Goal: Find specific page/section: Find specific page/section

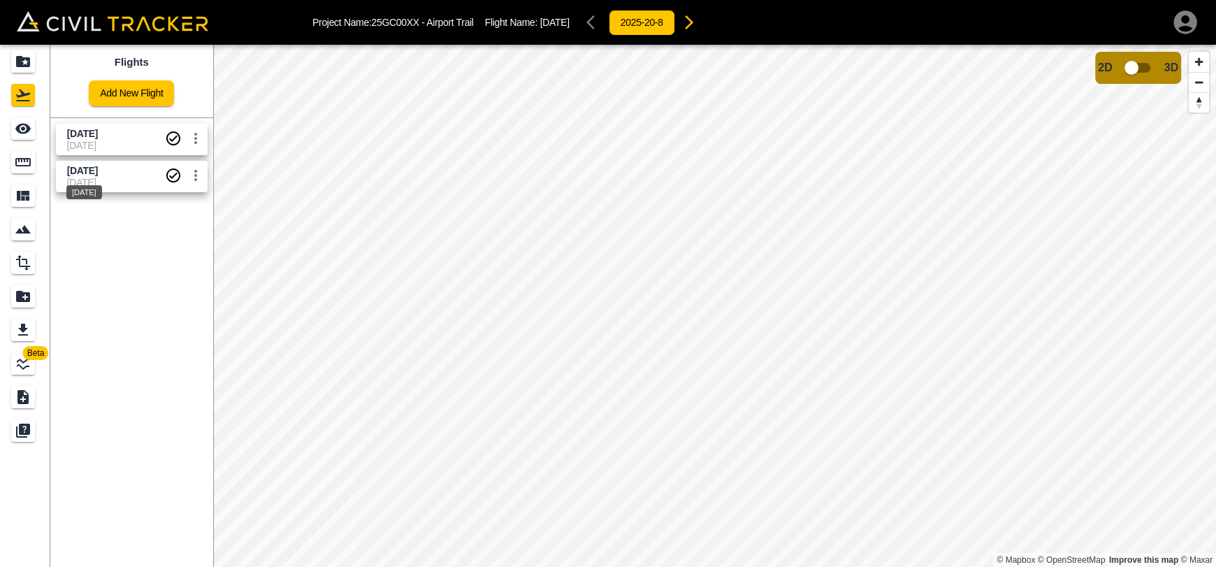
click at [98, 168] on span "[DATE]" at bounding box center [82, 170] width 31 height 11
click at [98, 174] on span "[DATE]" at bounding box center [82, 170] width 31 height 11
click at [110, 141] on span "[DATE]" at bounding box center [116, 145] width 98 height 11
click at [98, 165] on span "[DATE]" at bounding box center [82, 170] width 31 height 11
click at [98, 133] on span "[DATE]" at bounding box center [82, 133] width 31 height 11
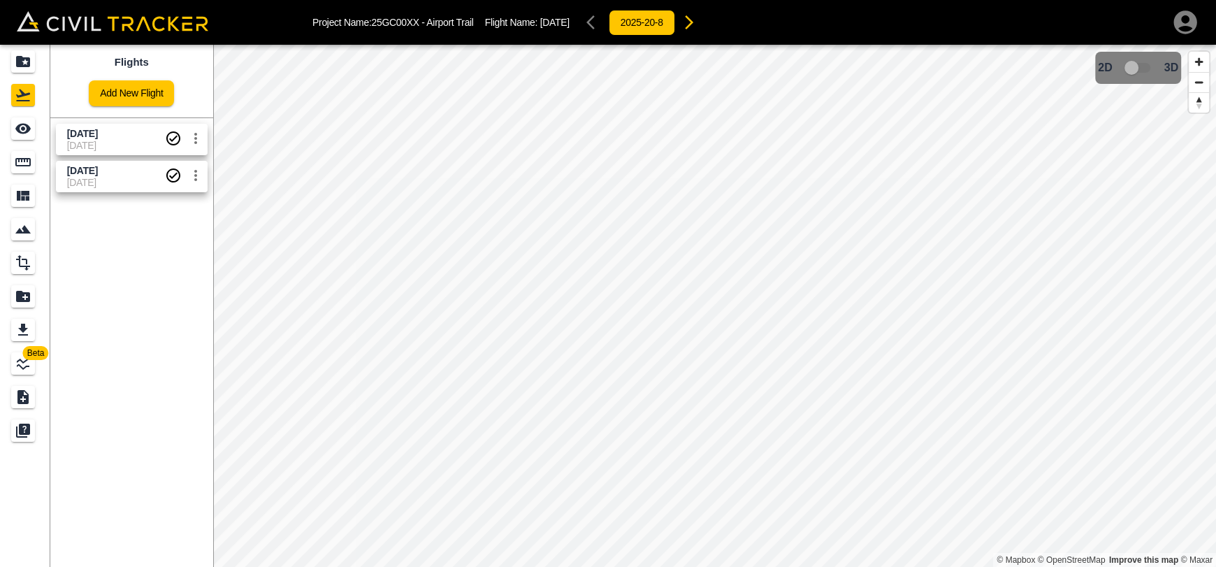
click at [129, 137] on span "[DATE]" at bounding box center [116, 133] width 98 height 13
click at [1139, 68] on span "3D model not uploaded yet" at bounding box center [1139, 68] width 41 height 27
click at [124, 130] on span "[DATE]" at bounding box center [116, 133] width 98 height 13
click at [15, 49] on link at bounding box center [25, 62] width 50 height 34
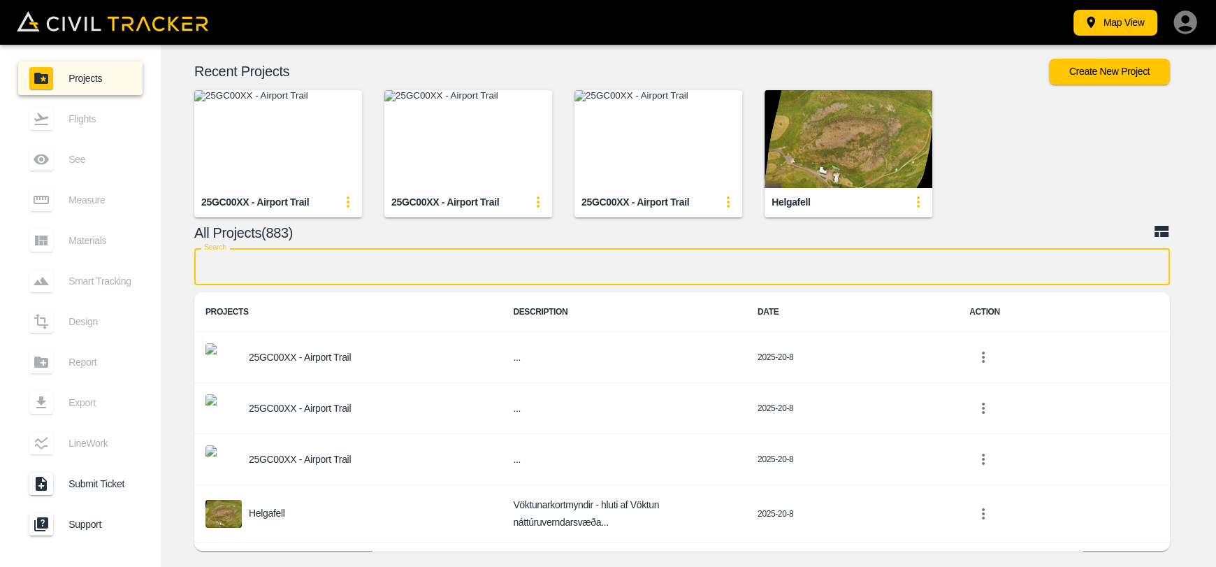
click at [421, 266] on input "text" at bounding box center [682, 266] width 976 height 37
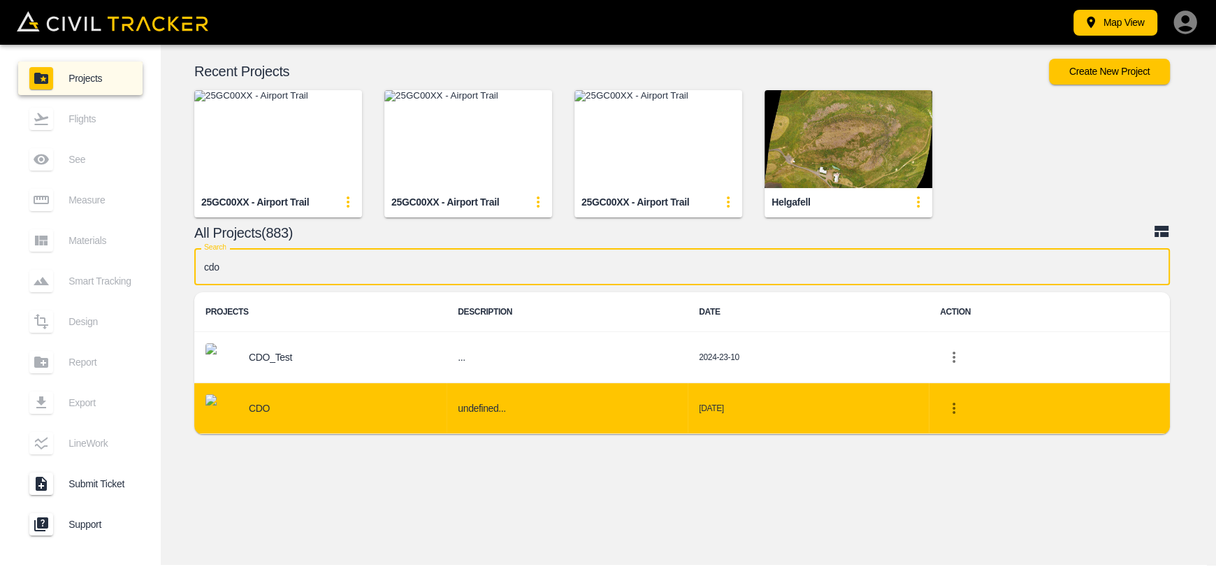
type input "cdo"
click at [311, 416] on div "CDO" at bounding box center [321, 408] width 230 height 28
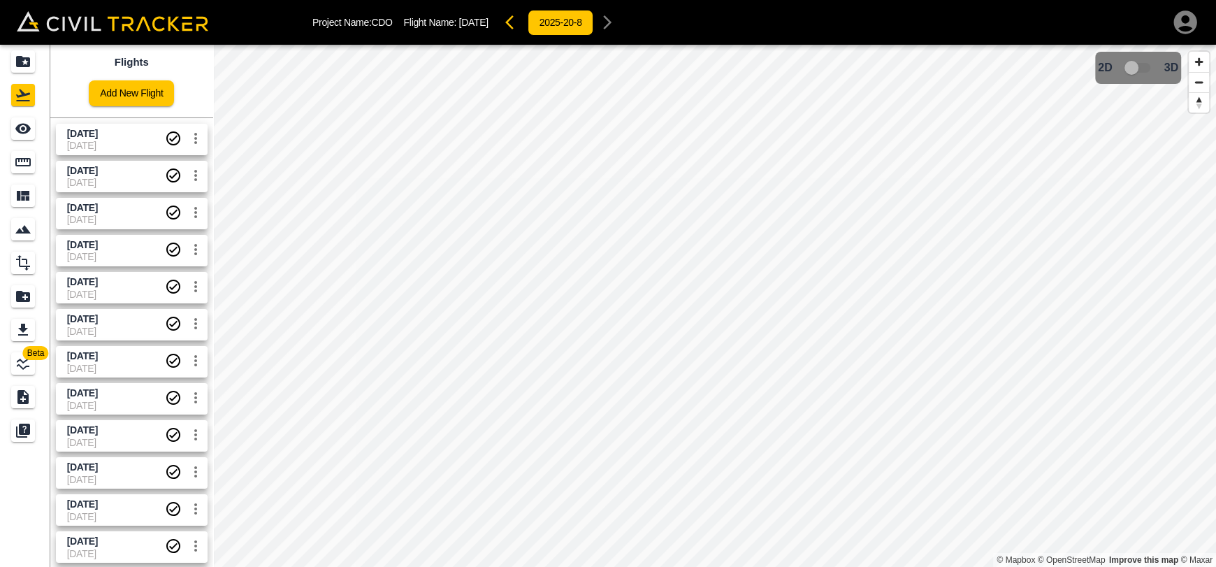
click at [102, 138] on span "[DATE]" at bounding box center [116, 133] width 98 height 13
click at [1143, 62] on input "checkbox" at bounding box center [1132, 68] width 80 height 27
click at [1169, 61] on input "checkbox" at bounding box center [1174, 63] width 80 height 27
click at [31, 68] on div "Projects" at bounding box center [23, 61] width 24 height 22
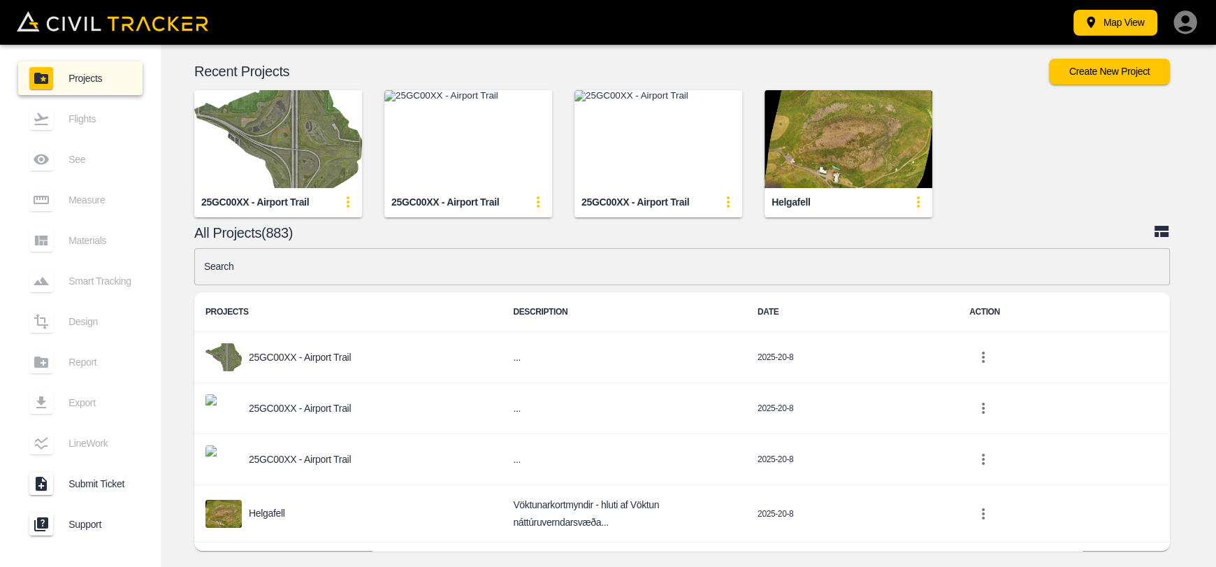
click at [588, 269] on input "text" at bounding box center [682, 266] width 976 height 37
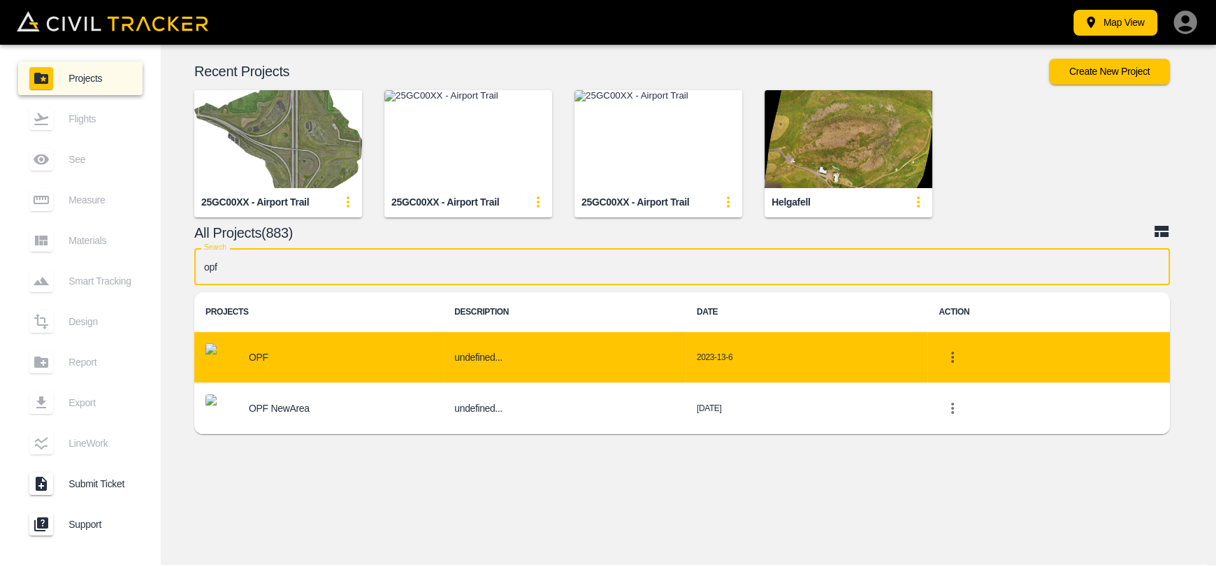
type input "opf"
click at [327, 373] on td "OPF" at bounding box center [318, 357] width 249 height 51
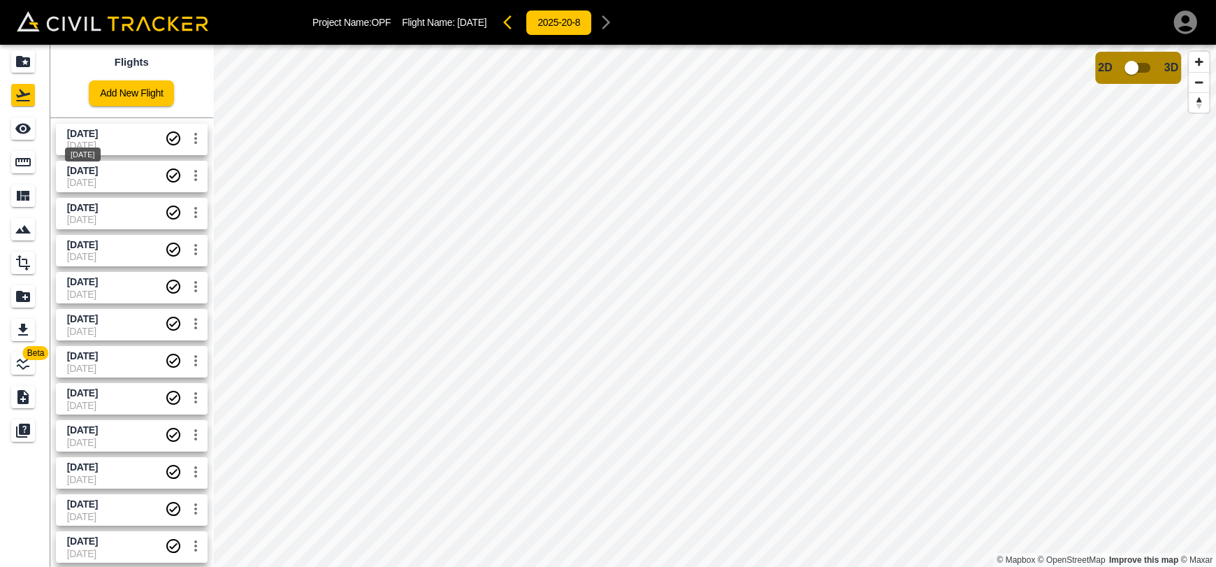
click at [73, 134] on span "[DATE]" at bounding box center [82, 133] width 31 height 11
click at [1143, 69] on input "checkbox" at bounding box center [1132, 68] width 80 height 27
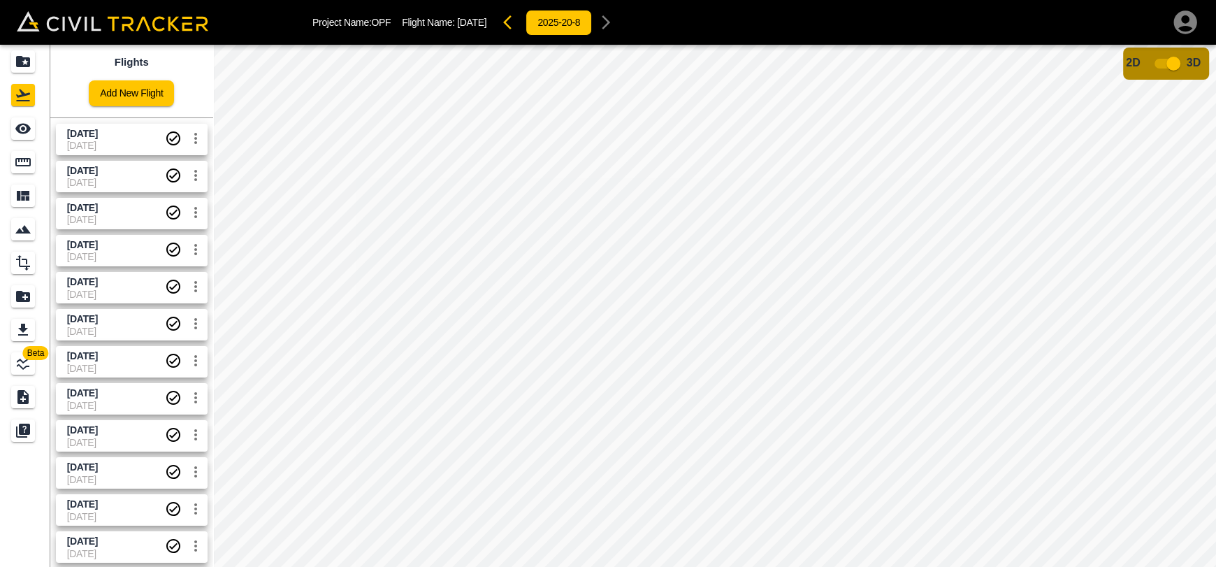
click at [17, 68] on icon "Projects" at bounding box center [23, 61] width 17 height 17
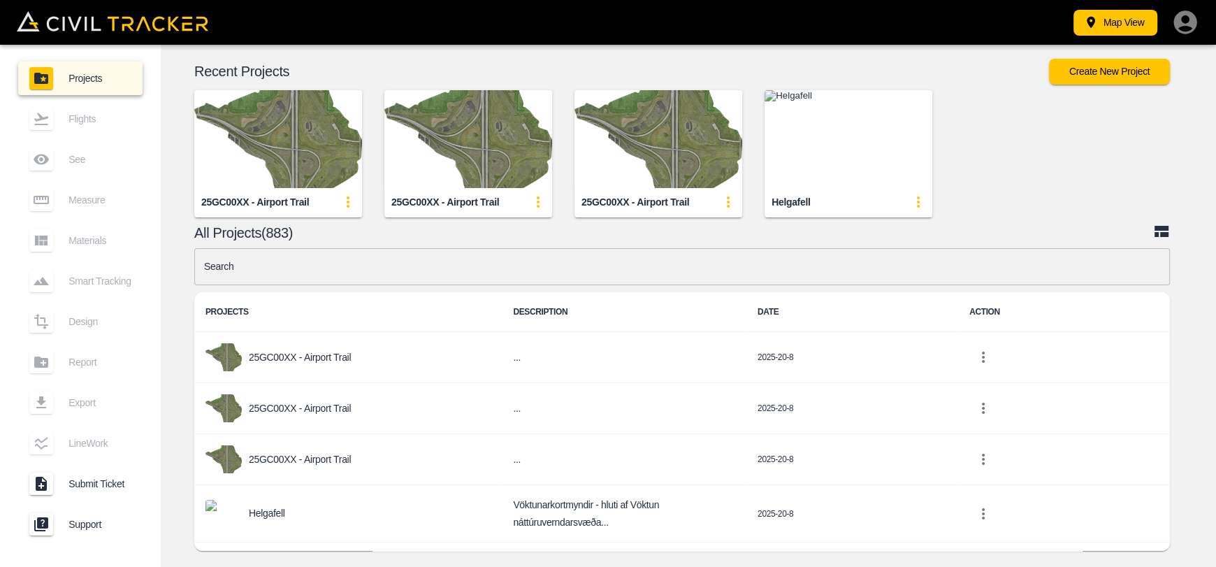
click at [462, 272] on input "text" at bounding box center [682, 266] width 976 height 37
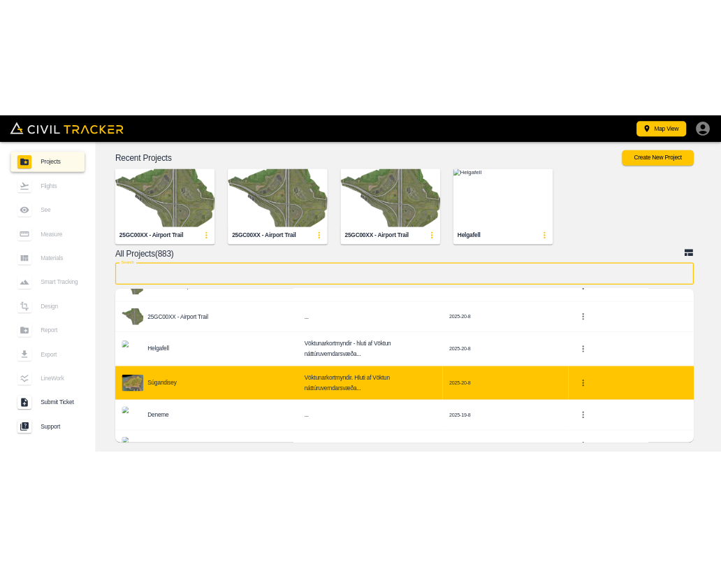
scroll to position [140, 0]
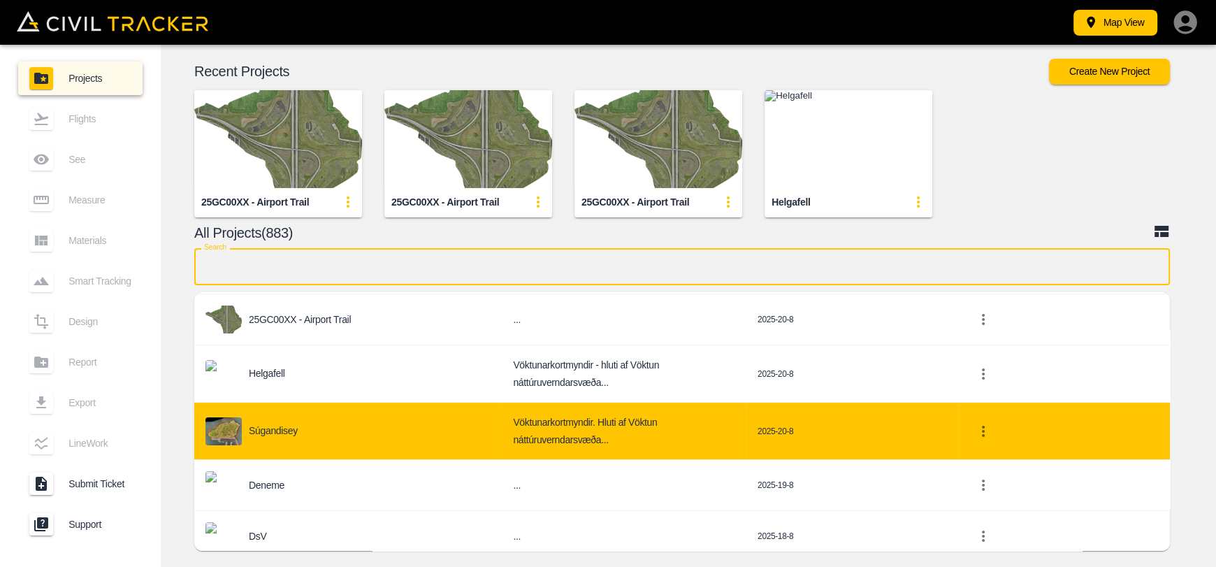
click at [354, 417] on div "Súgandisey" at bounding box center [348, 431] width 285 height 28
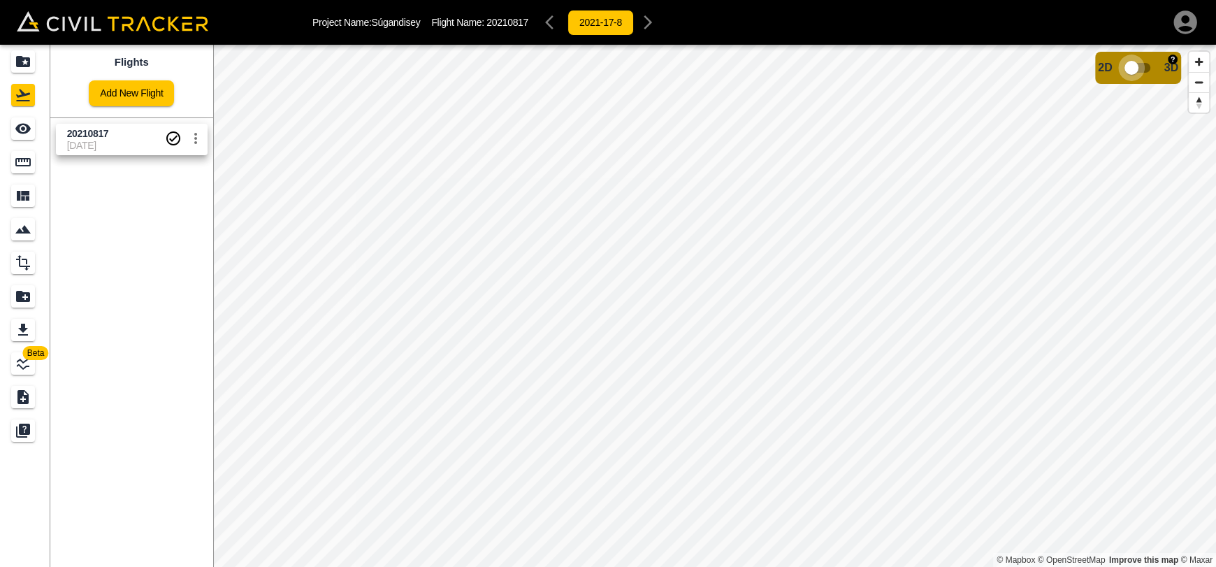
click at [1142, 66] on input "checkbox" at bounding box center [1132, 68] width 80 height 27
click at [1175, 60] on input "checkbox" at bounding box center [1174, 63] width 80 height 27
click at [38, 59] on div "Projects" at bounding box center [25, 61] width 28 height 22
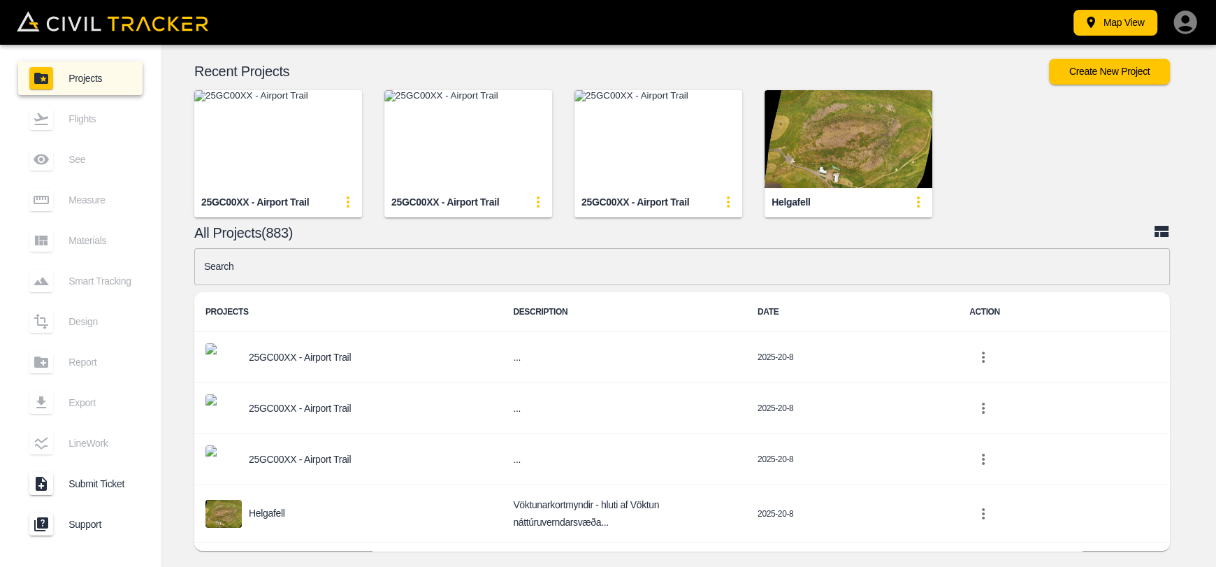
click at [668, 148] on img "button" at bounding box center [659, 139] width 168 height 98
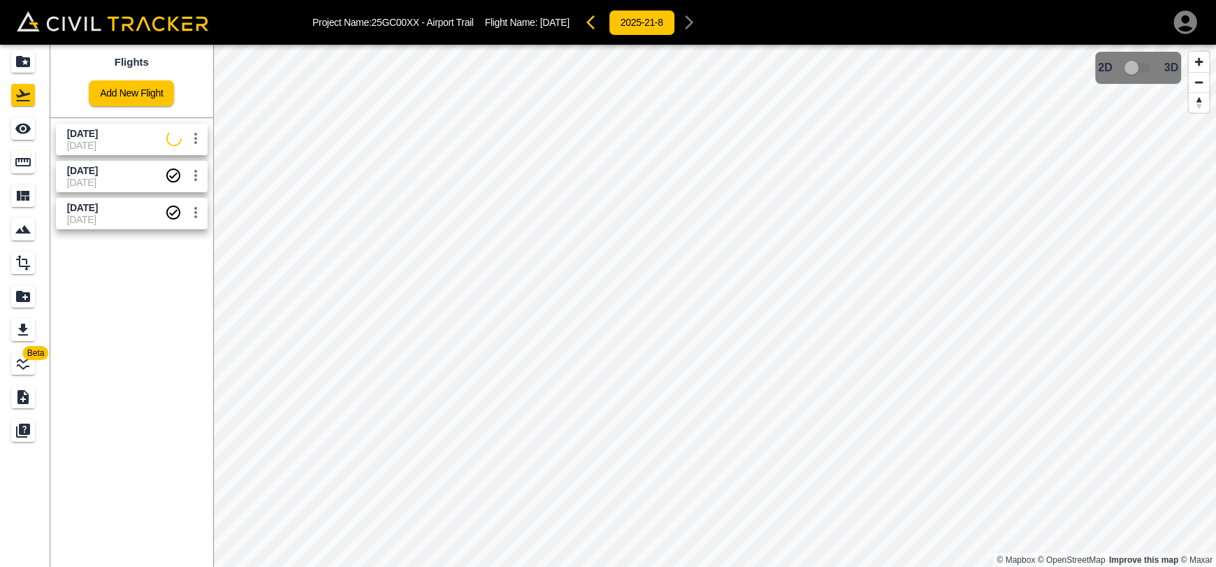
click at [145, 145] on span "[DATE]" at bounding box center [116, 145] width 99 height 11
click at [1, 131] on link at bounding box center [25, 129] width 50 height 34
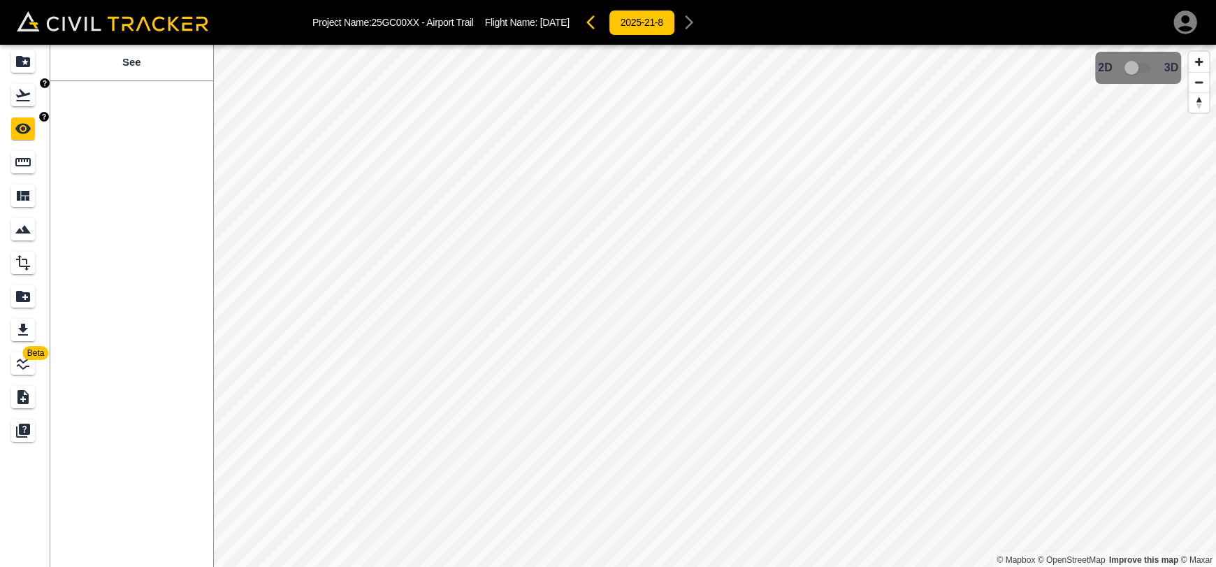
click at [26, 108] on link at bounding box center [25, 95] width 50 height 34
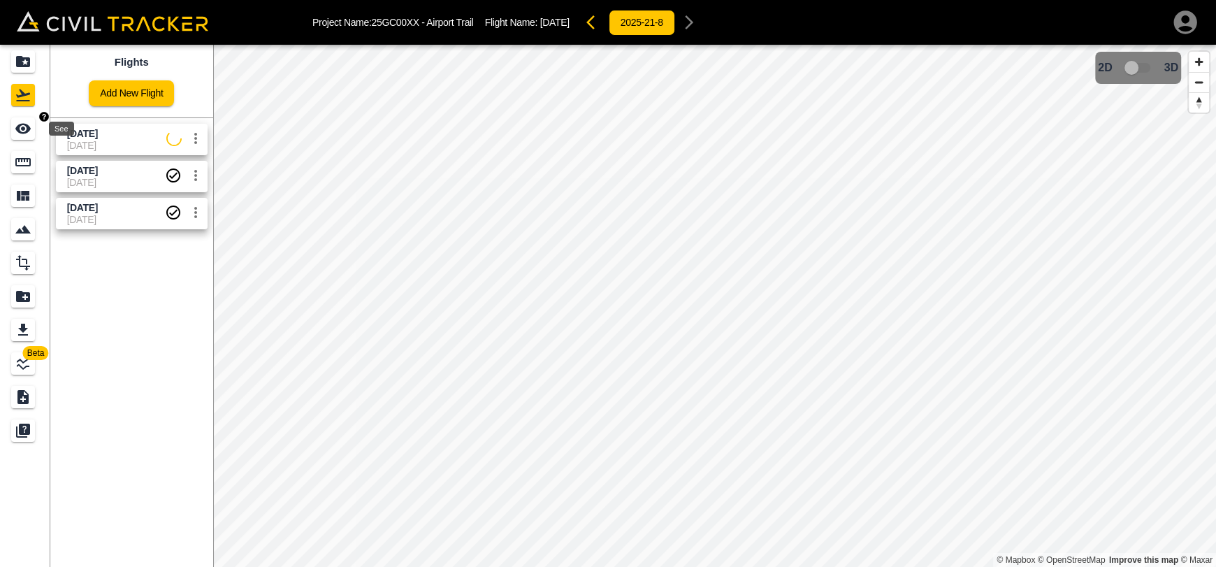
click at [31, 129] on icon "See" at bounding box center [23, 128] width 17 height 17
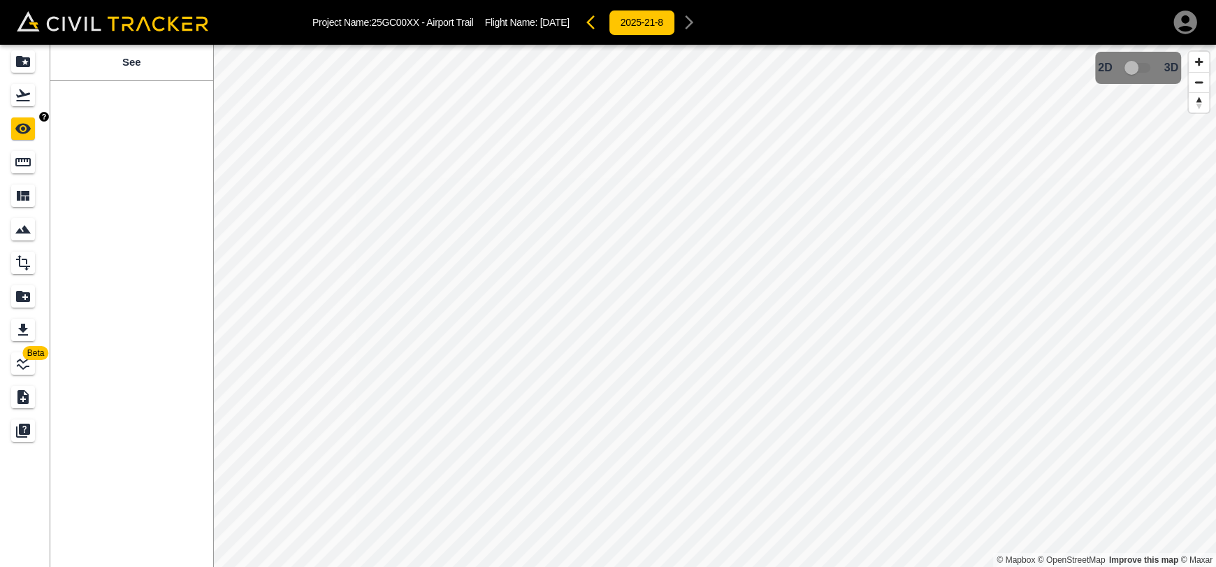
click at [31, 112] on link at bounding box center [25, 129] width 50 height 34
click at [29, 101] on icon "Flights" at bounding box center [23, 95] width 17 height 17
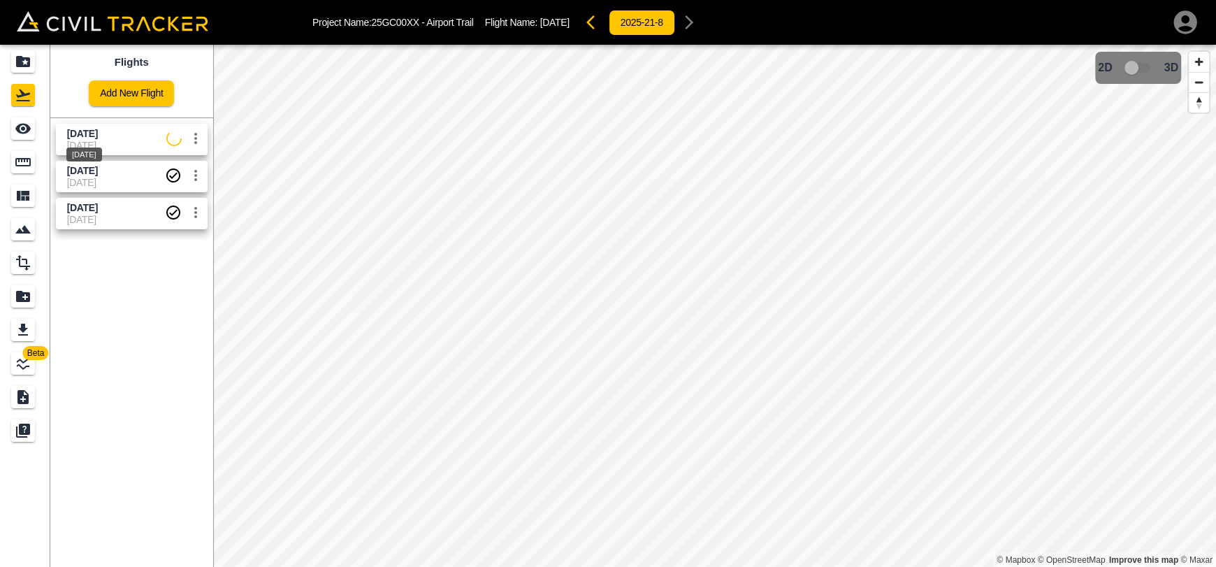
click at [85, 138] on div "[DATE]" at bounding box center [84, 150] width 38 height 25
click at [31, 134] on icon "See" at bounding box center [23, 128] width 17 height 17
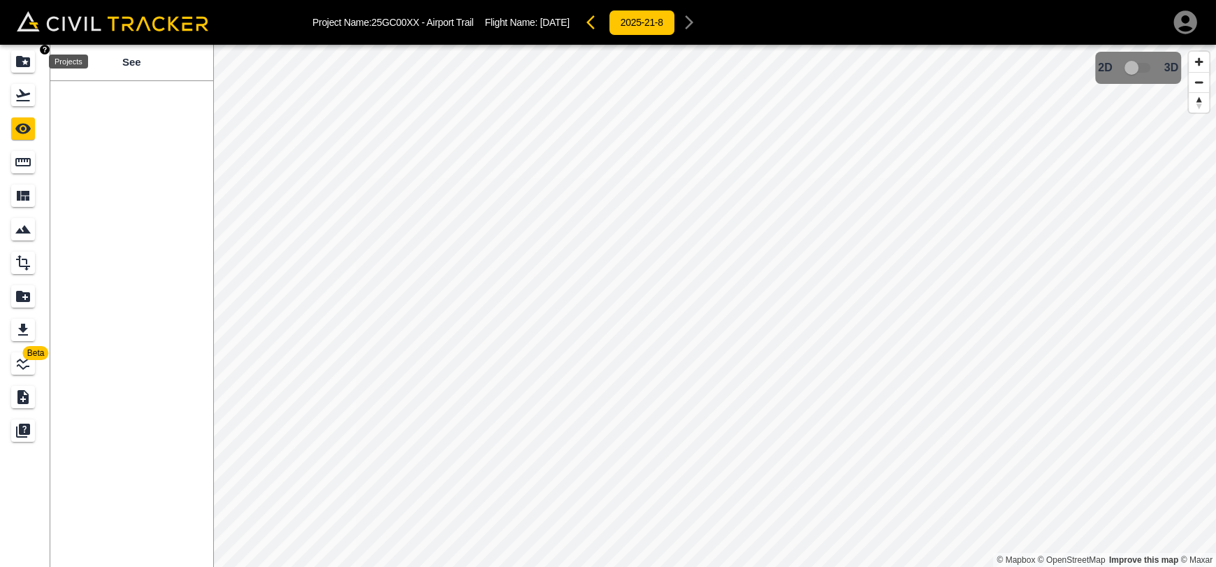
click at [24, 65] on icon "Projects" at bounding box center [23, 61] width 14 height 11
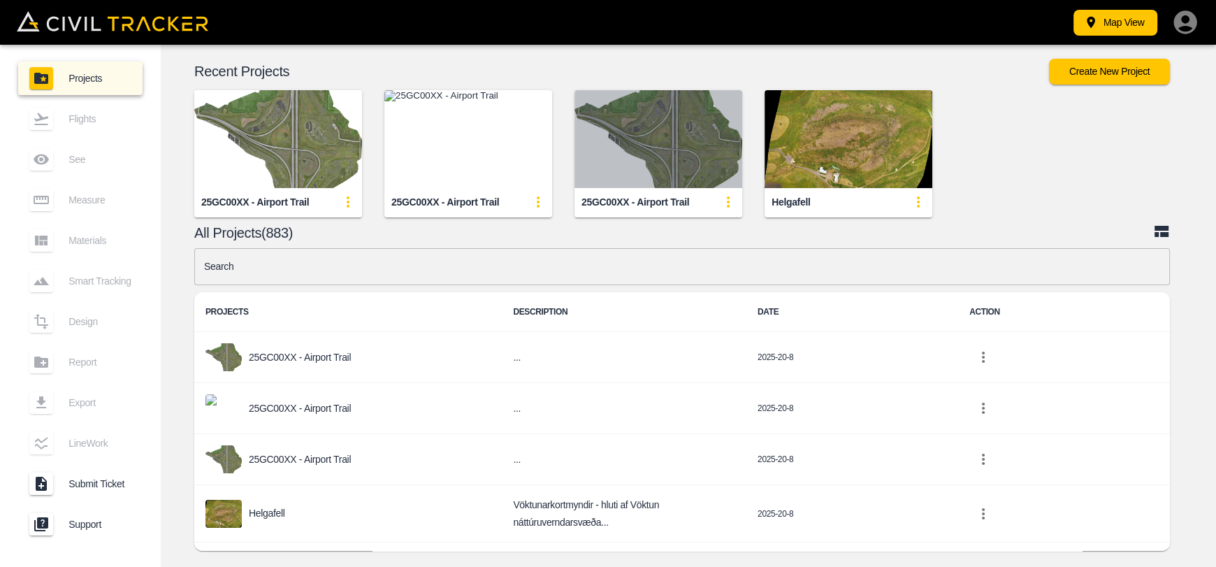
click at [682, 136] on img "button" at bounding box center [659, 139] width 168 height 98
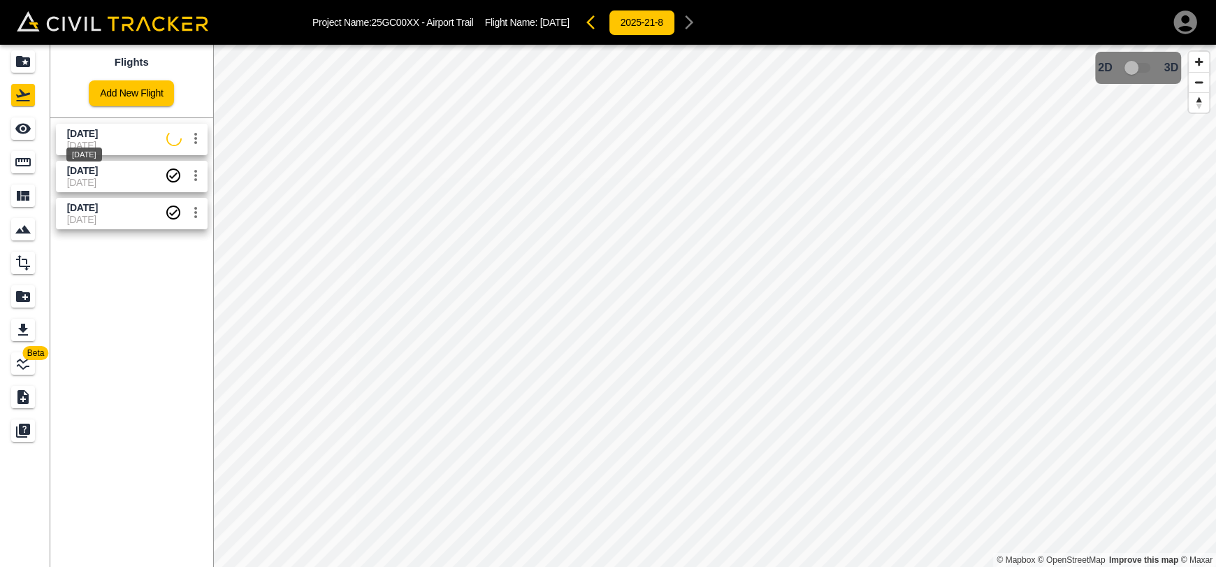
click at [98, 131] on span "[DATE]" at bounding box center [82, 133] width 31 height 11
click at [23, 124] on icon "See" at bounding box center [22, 129] width 15 height 10
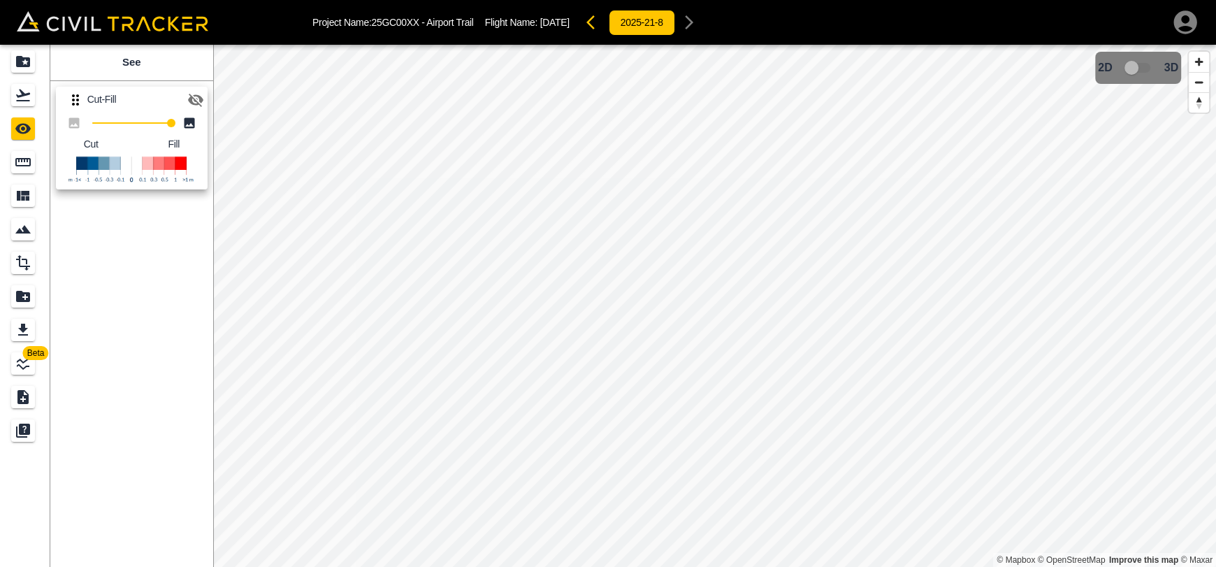
click at [187, 98] on icon "button" at bounding box center [195, 100] width 17 height 17
click at [20, 94] on icon "Flights" at bounding box center [23, 95] width 17 height 17
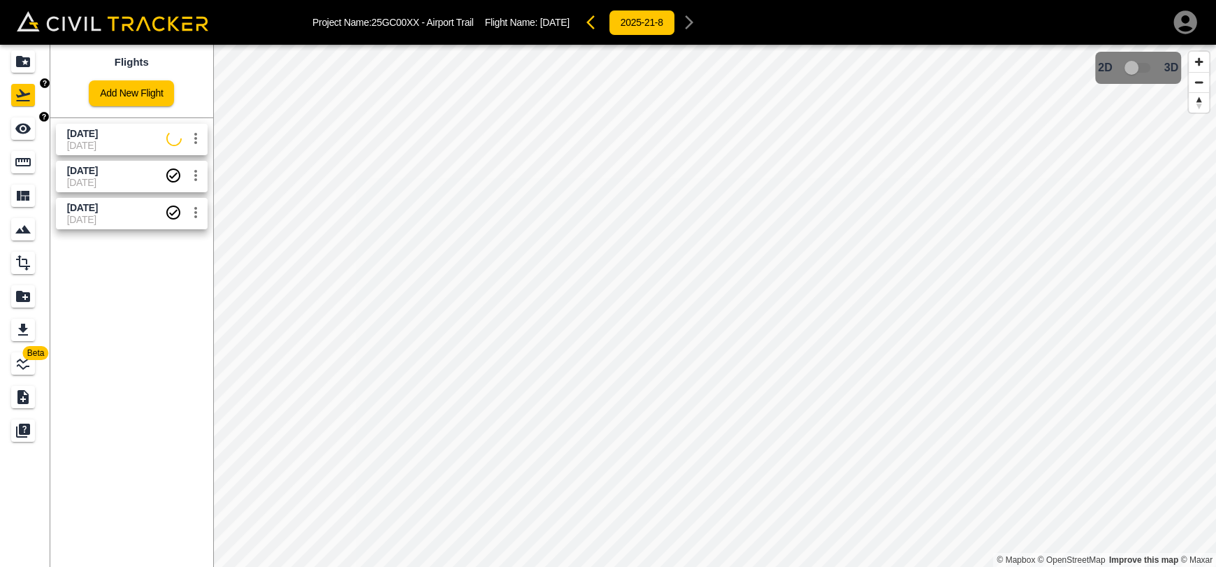
click at [22, 128] on icon "See" at bounding box center [22, 129] width 15 height 10
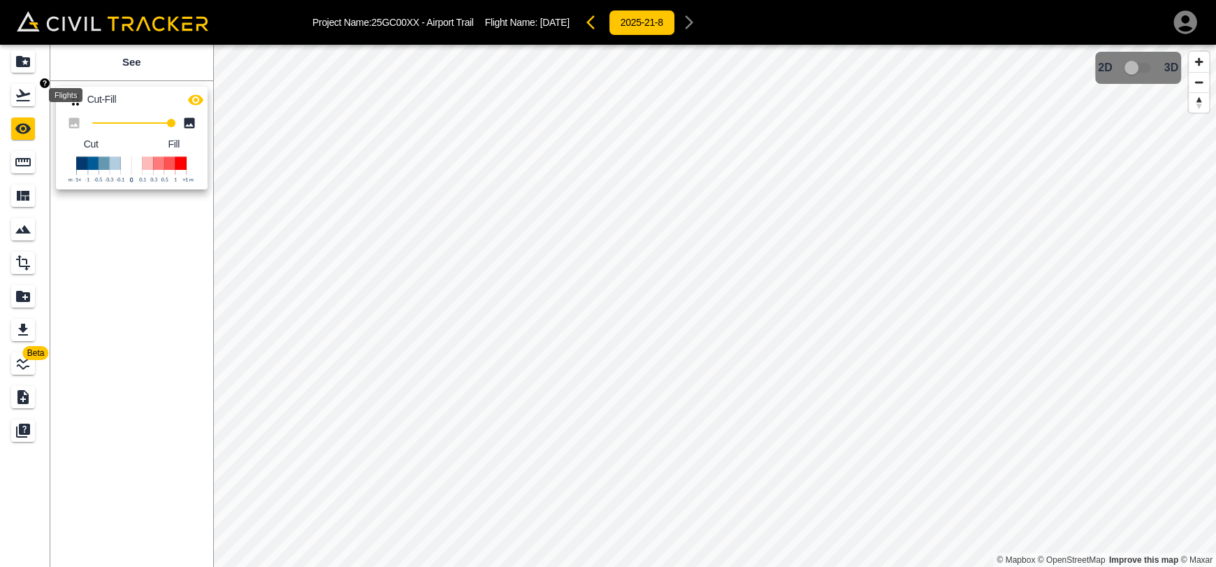
drag, startPoint x: 25, startPoint y: 100, endPoint x: 46, endPoint y: 120, distance: 29.2
click at [27, 101] on icon "Flights" at bounding box center [23, 95] width 14 height 12
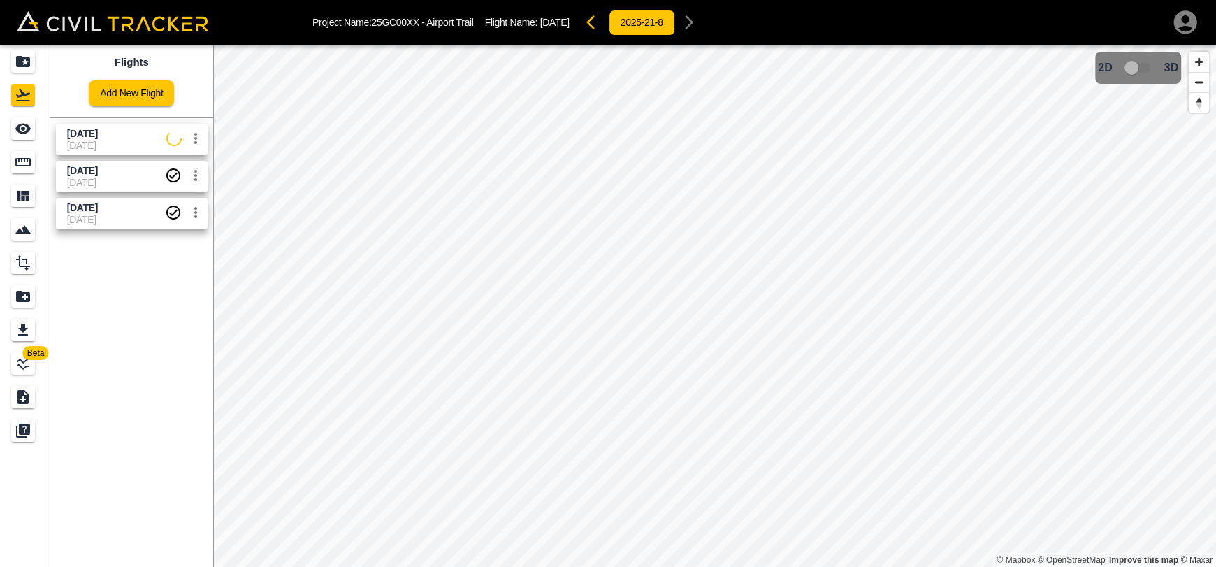
click at [74, 149] on span "[DATE]" at bounding box center [116, 145] width 99 height 11
click at [27, 126] on icon "See" at bounding box center [22, 129] width 15 height 10
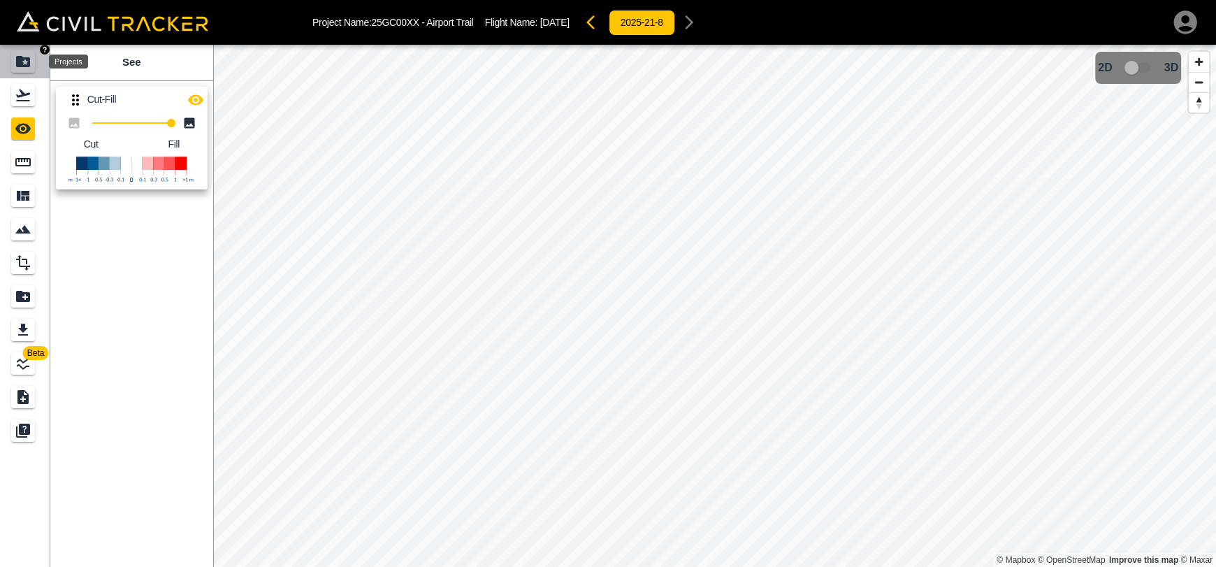
click at [29, 59] on icon "Projects" at bounding box center [23, 61] width 14 height 11
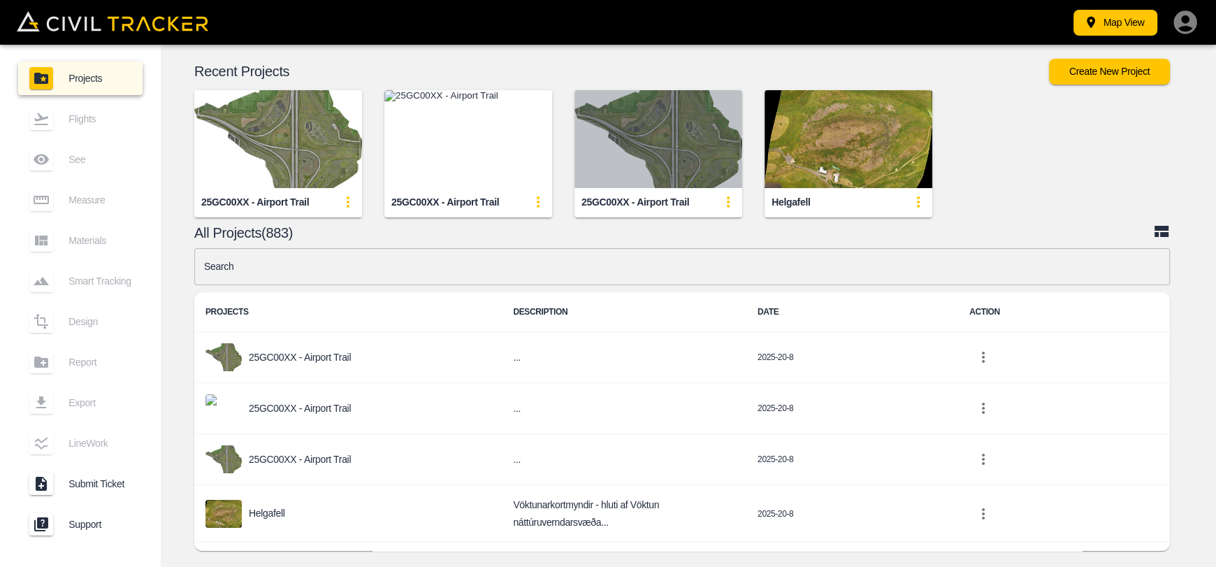
click at [660, 113] on img "button" at bounding box center [659, 139] width 168 height 98
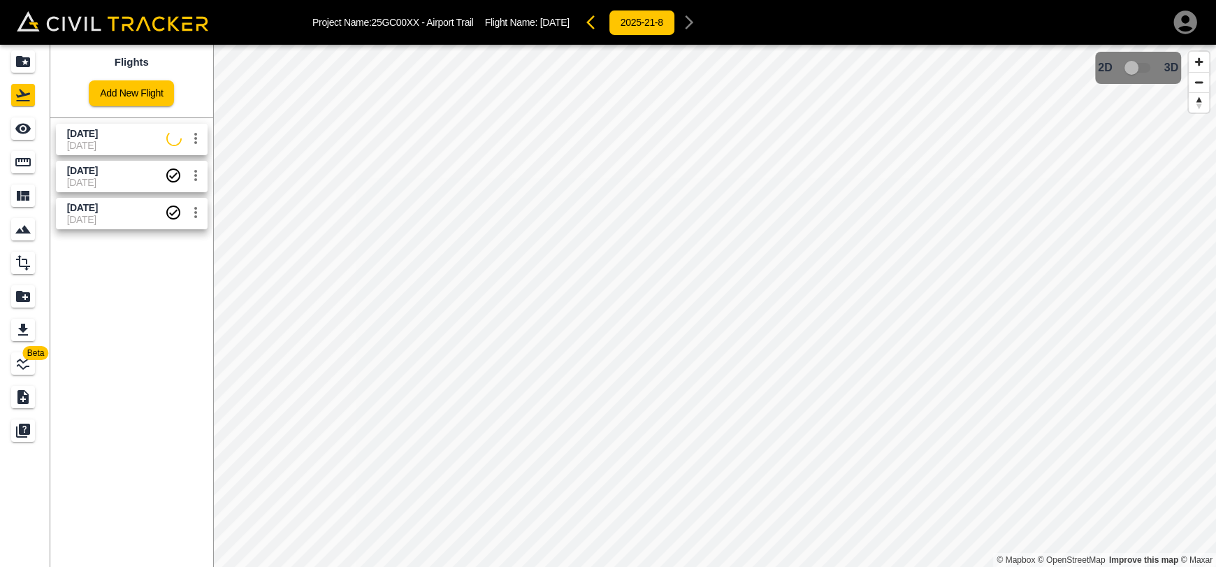
click at [127, 136] on span "[DATE]" at bounding box center [116, 133] width 99 height 13
click at [12, 135] on div "See" at bounding box center [23, 128] width 24 height 22
